Goal: Task Accomplishment & Management: Manage account settings

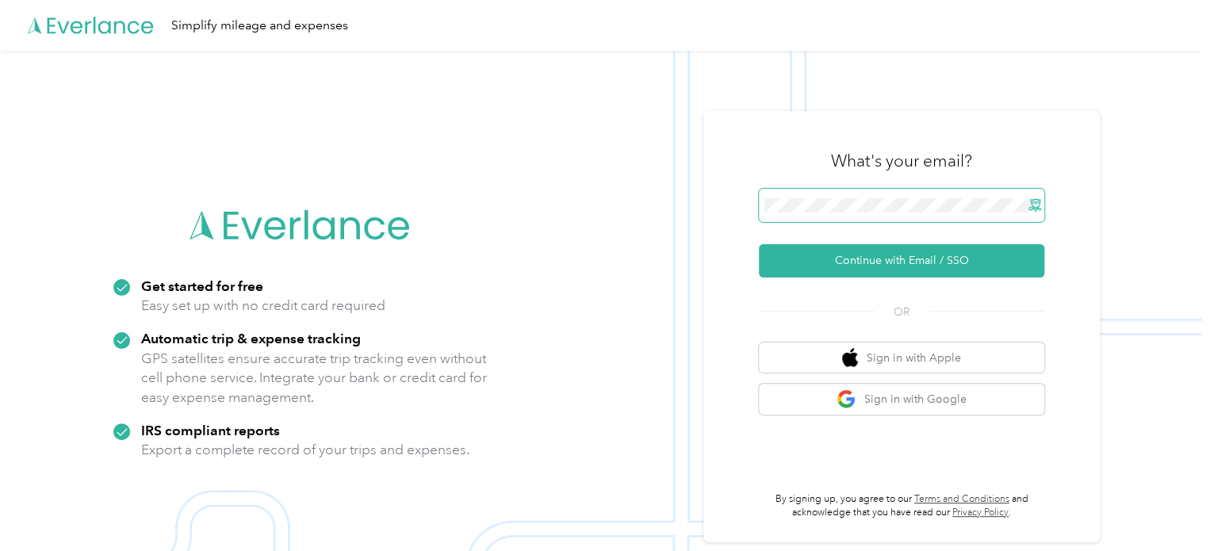
click at [1037, 208] on x-icon-inpd0 at bounding box center [1035, 205] width 13 height 13
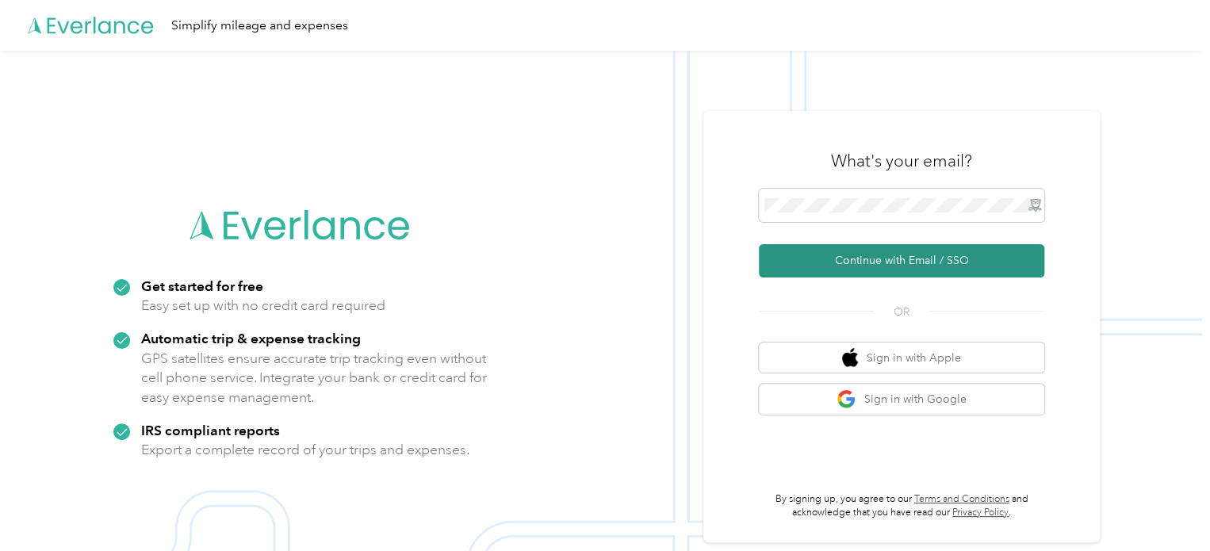
click at [883, 251] on button "Continue with Email / SSO" at bounding box center [901, 260] width 285 height 33
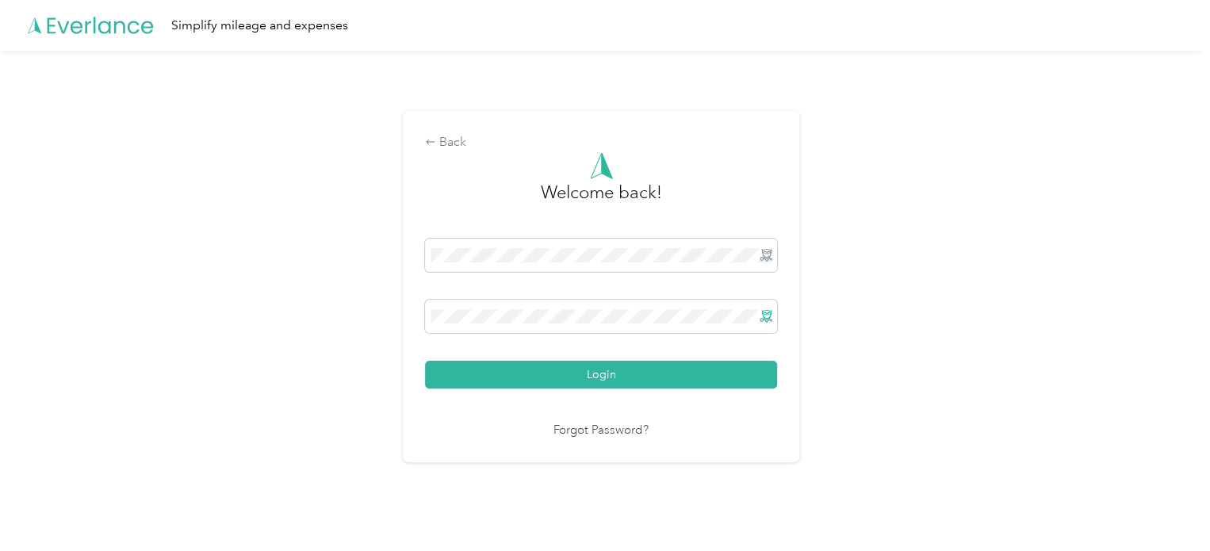
click at [767, 316] on x-icon-inpd0 at bounding box center [766, 316] width 13 height 13
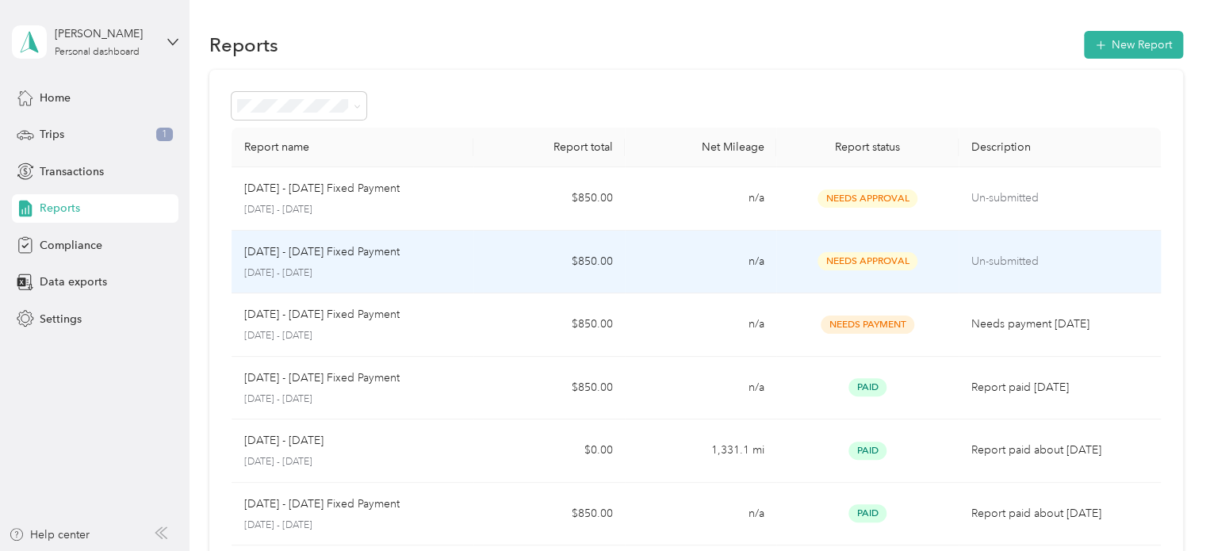
click at [1004, 259] on p "Un-submitted" at bounding box center [1059, 261] width 177 height 17
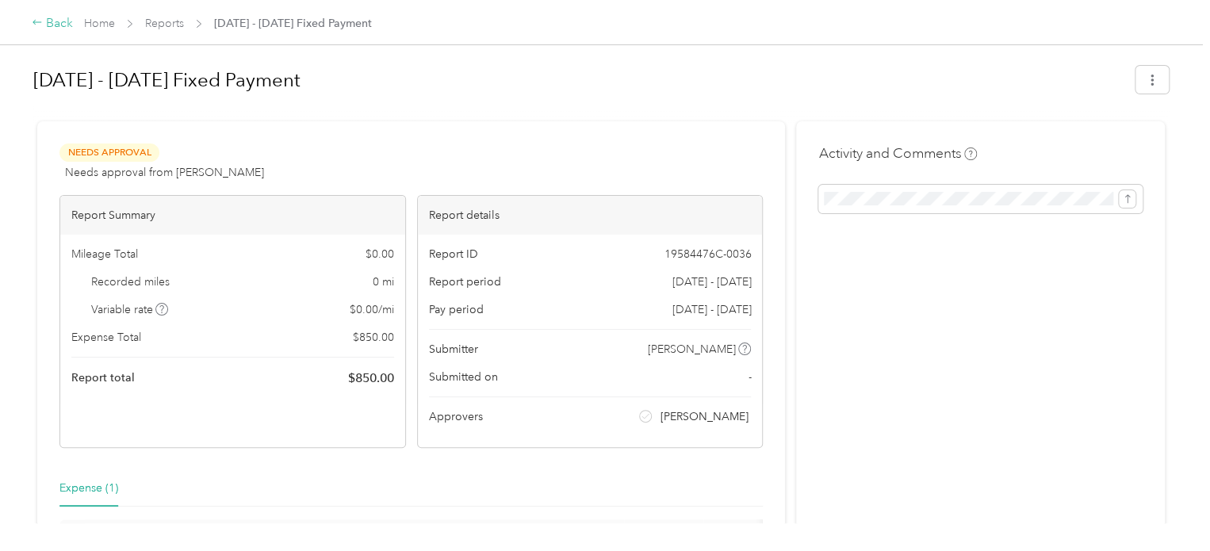
click at [57, 21] on div "Back" at bounding box center [52, 23] width 41 height 19
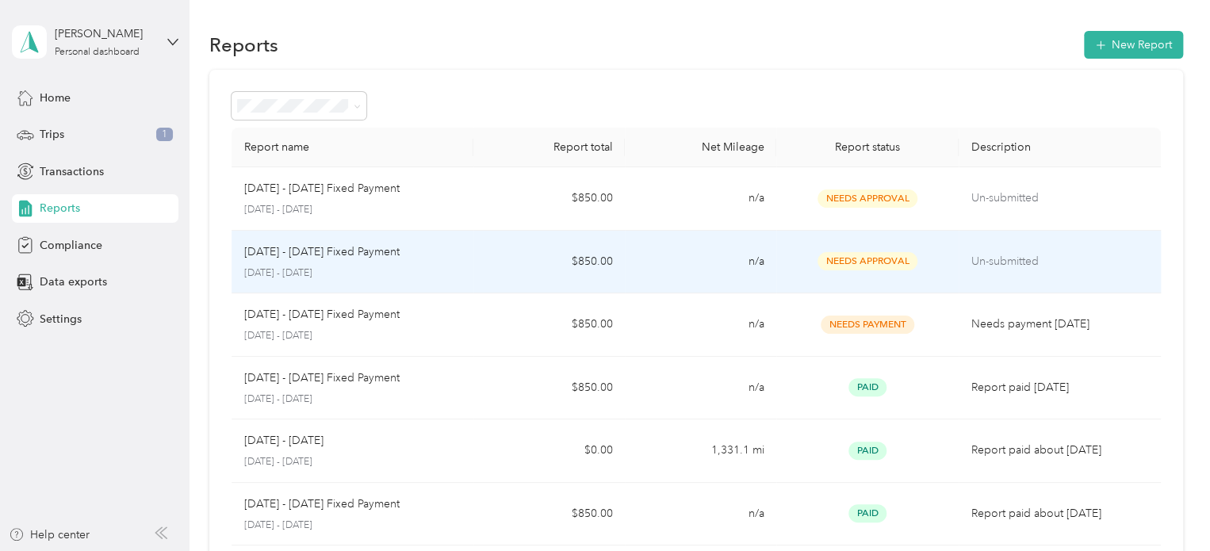
click at [701, 262] on td "n/a" at bounding box center [700, 262] width 151 height 63
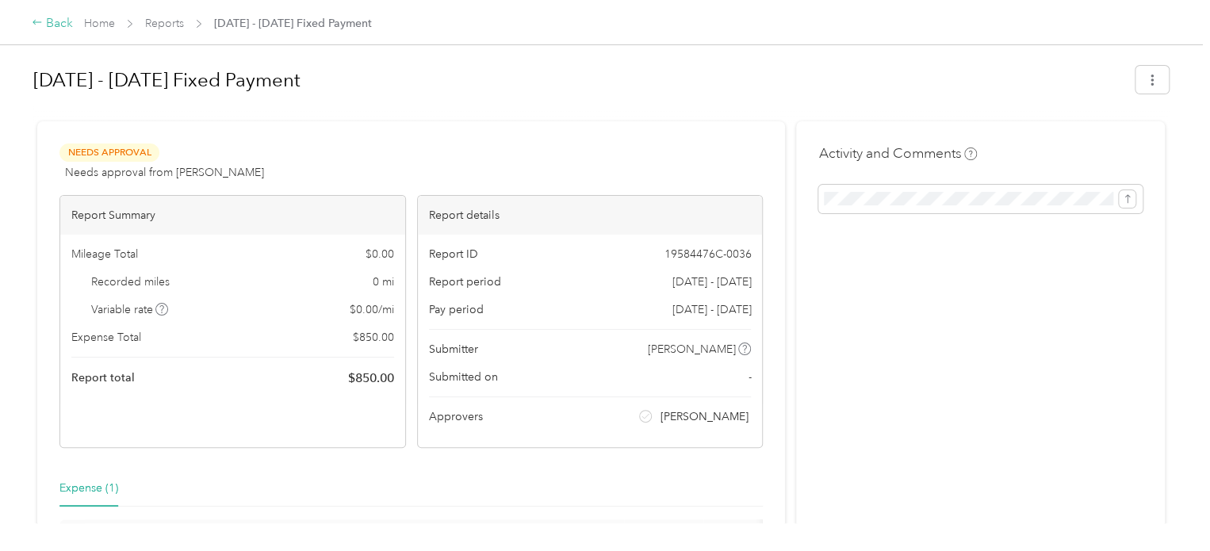
click at [70, 31] on div "Back" at bounding box center [52, 23] width 41 height 19
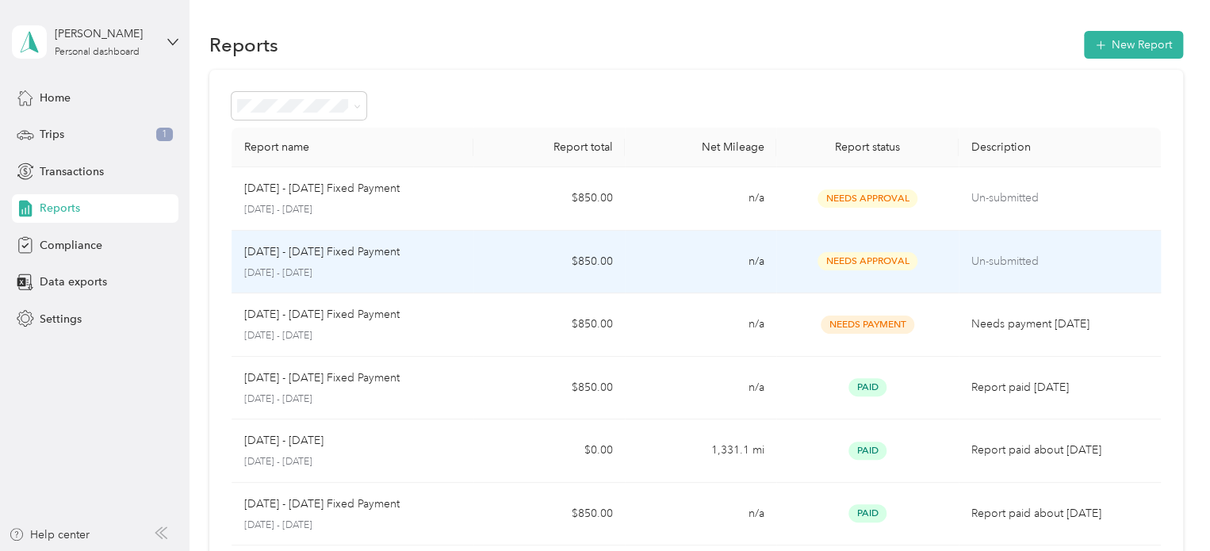
click at [990, 266] on p "Un-submitted" at bounding box center [1059, 261] width 177 height 17
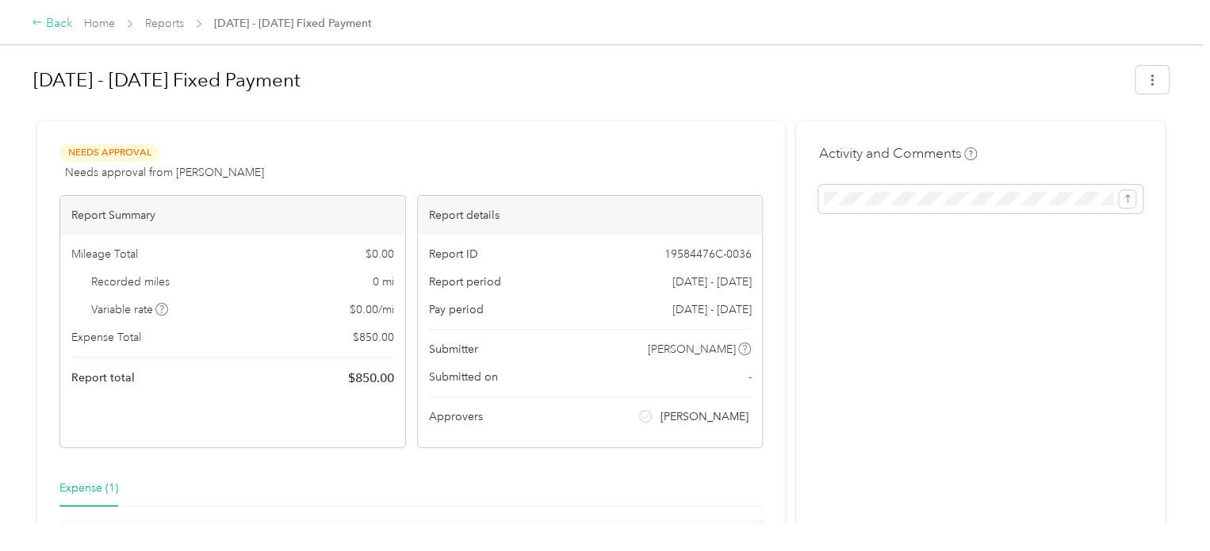
click at [64, 20] on div "Back" at bounding box center [52, 23] width 41 height 19
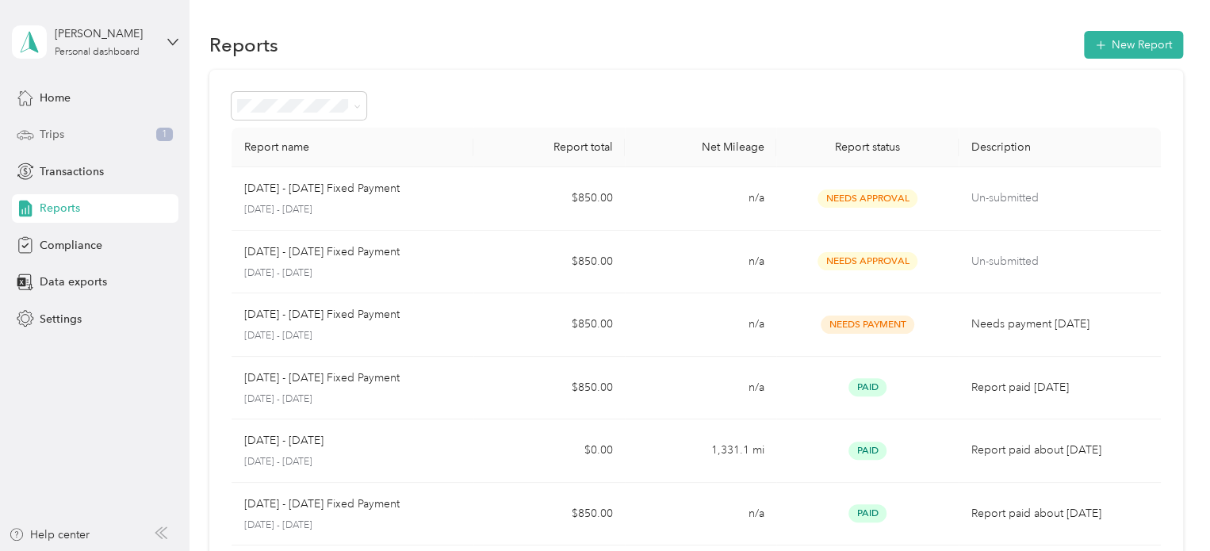
click at [149, 141] on div "Trips 1" at bounding box center [95, 135] width 167 height 29
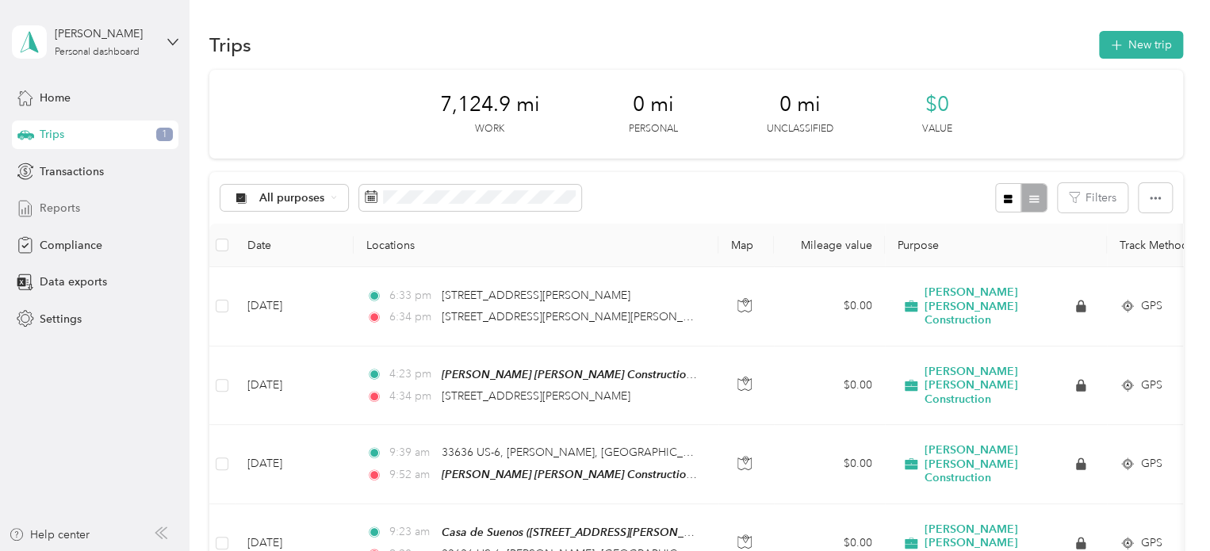
click at [67, 212] on span "Reports" at bounding box center [60, 208] width 40 height 17
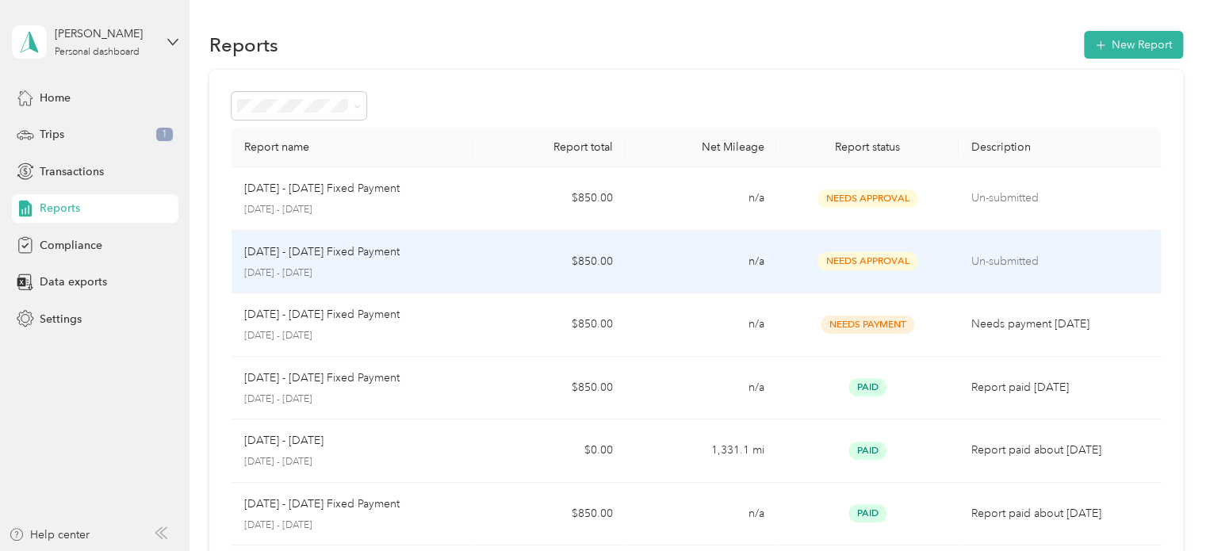
click at [1009, 268] on p "Un-submitted" at bounding box center [1059, 261] width 177 height 17
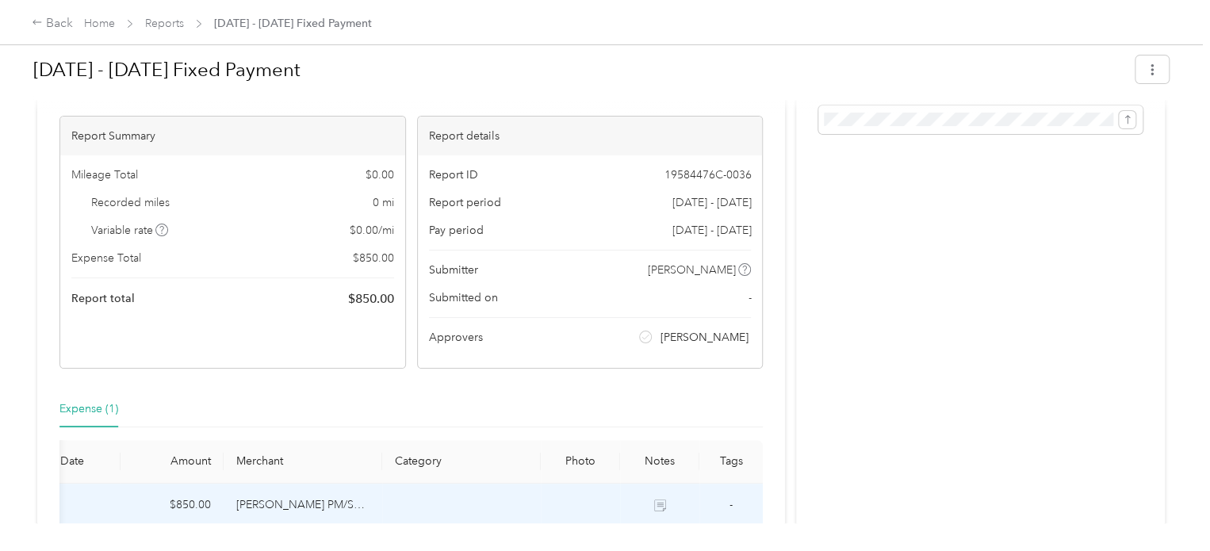
scroll to position [159, 0]
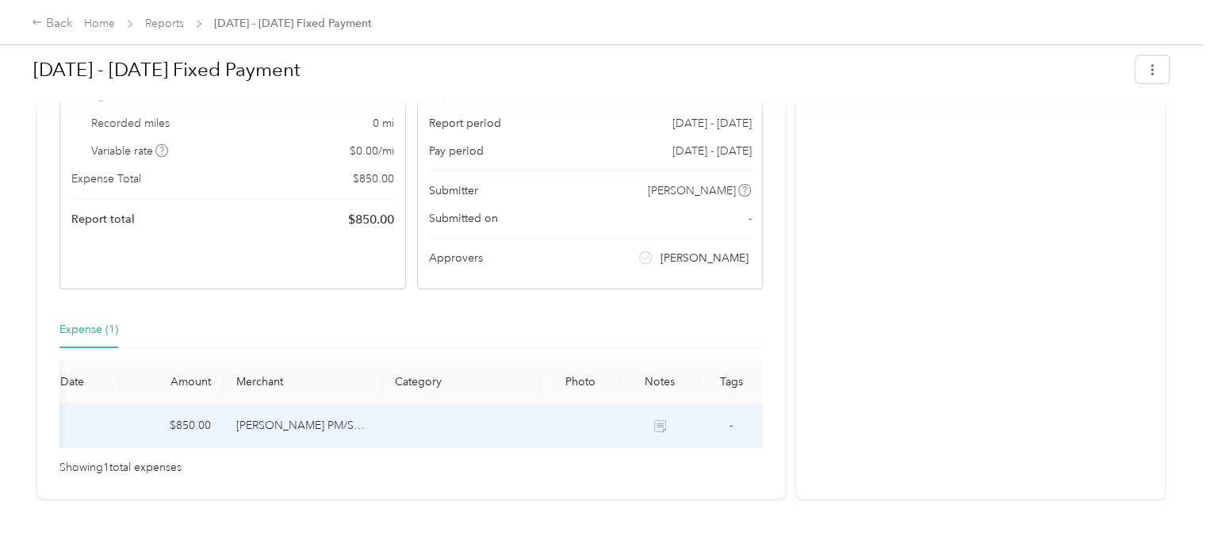
click at [654, 421] on icon at bounding box center [660, 426] width 12 height 12
click at [658, 424] on icon at bounding box center [661, 428] width 9 height 8
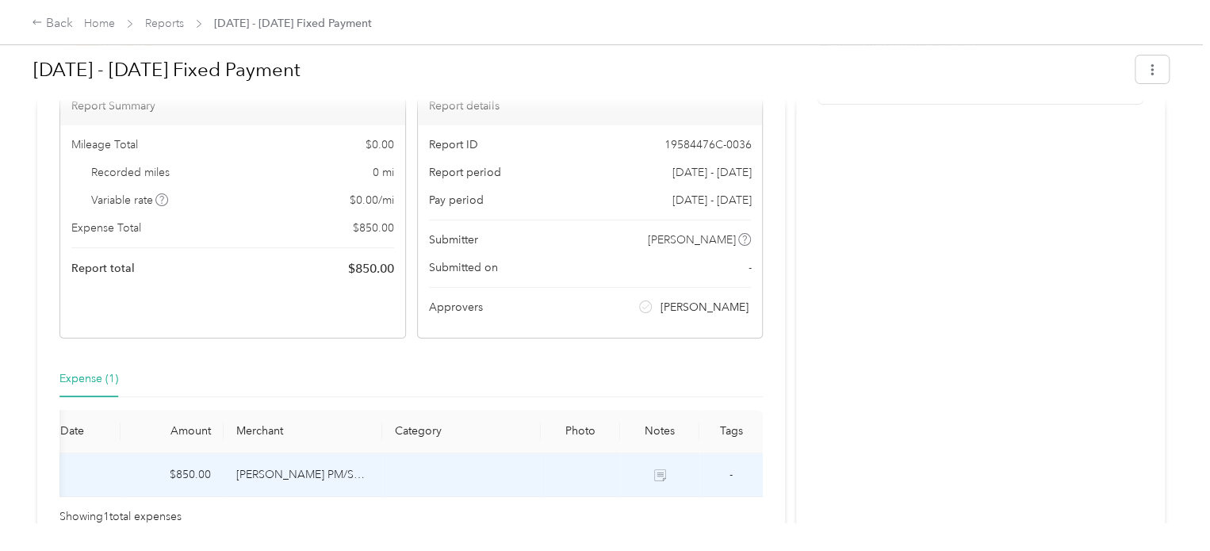
scroll to position [0, 0]
